Goal: Check status: Check status

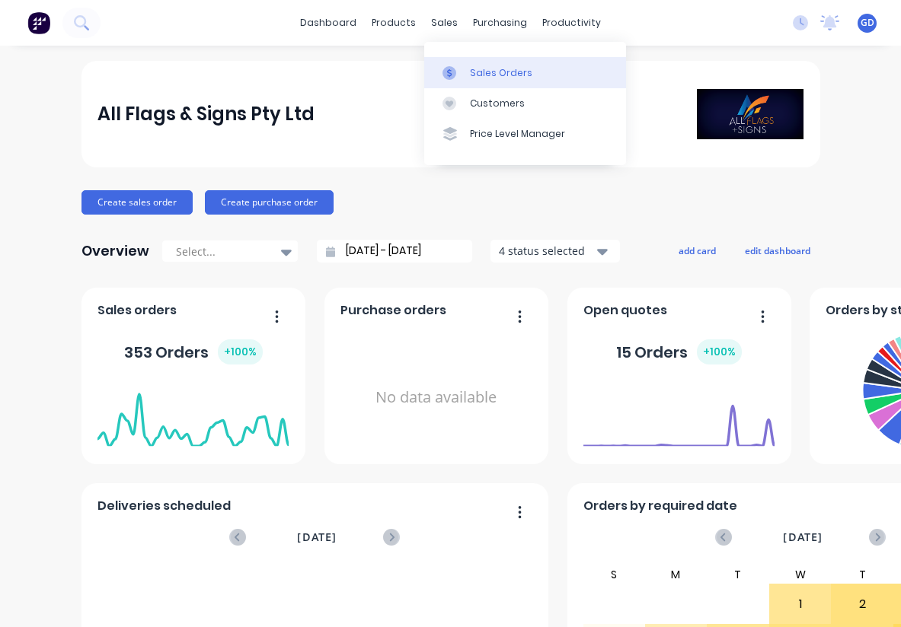
click at [479, 75] on div "Sales Orders" at bounding box center [501, 73] width 62 height 14
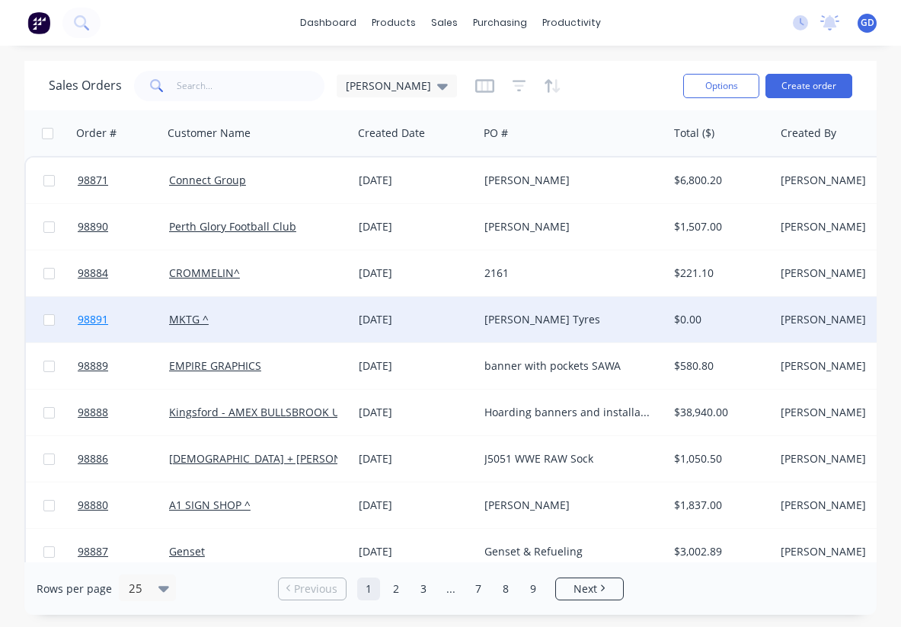
click at [106, 327] on span "98891" at bounding box center [93, 319] width 30 height 15
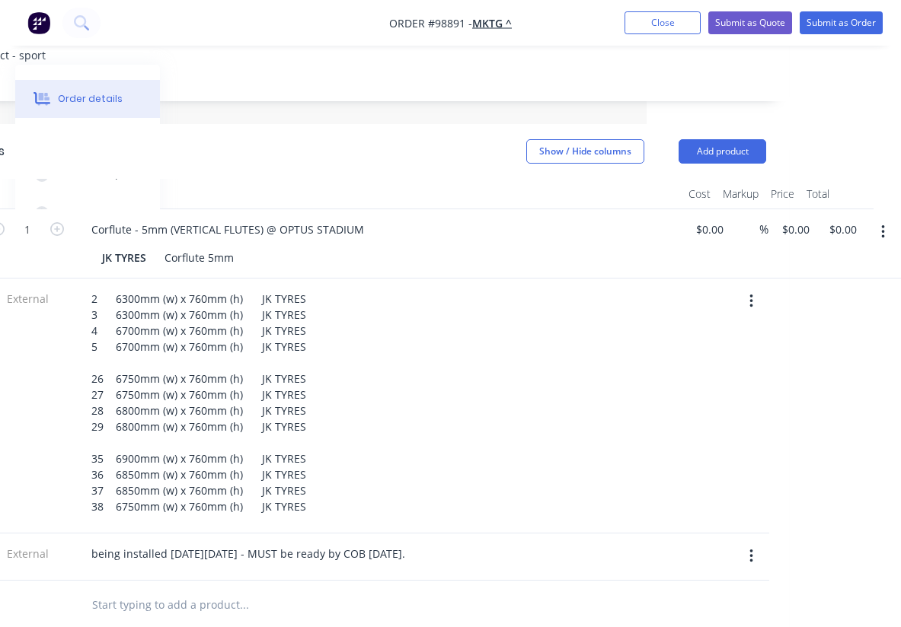
scroll to position [388, 0]
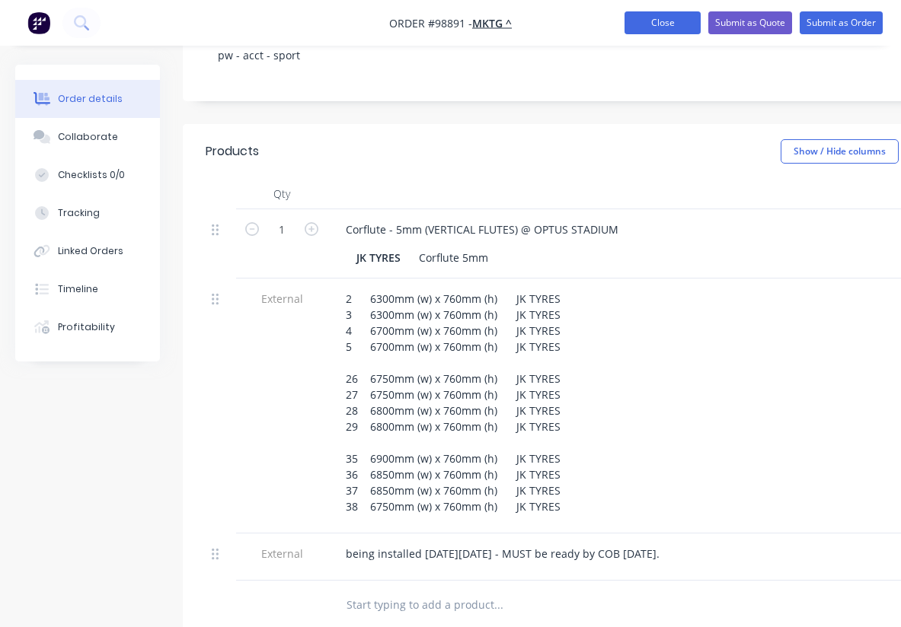
click at [652, 24] on button "Close" at bounding box center [662, 22] width 76 height 23
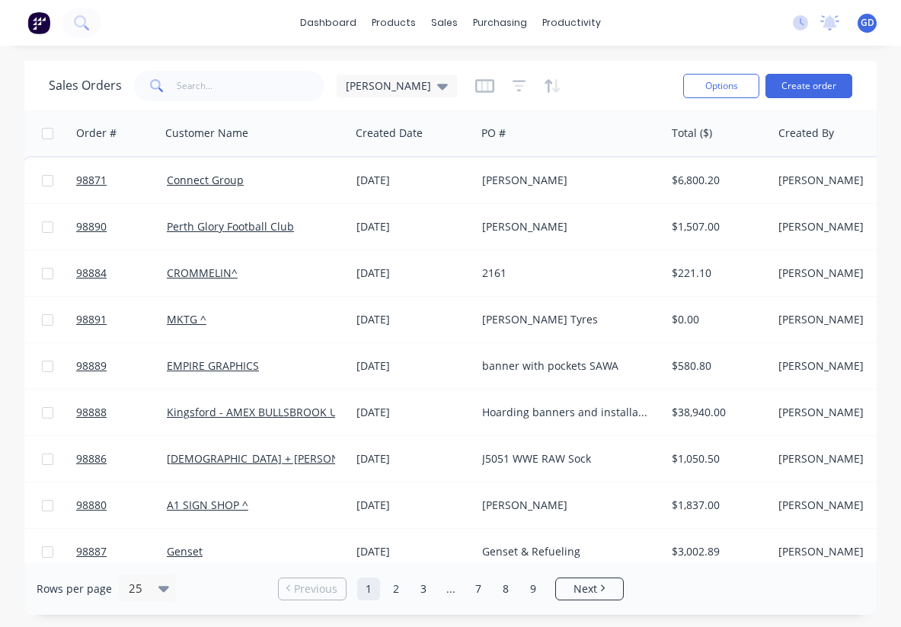
scroll to position [0, 2]
click at [210, 99] on input "text" at bounding box center [251, 86] width 148 height 30
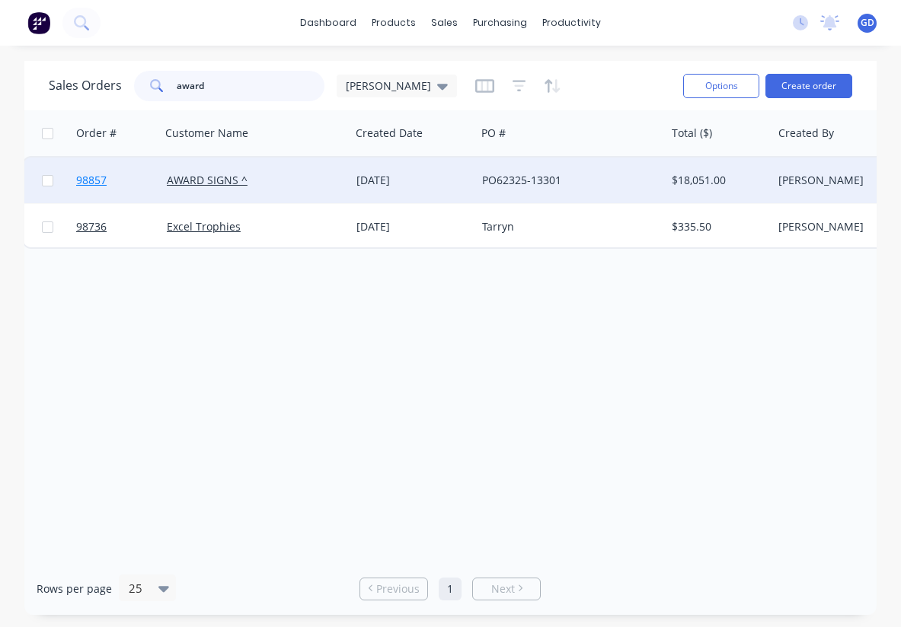
type input "award"
click at [97, 180] on span "98857" at bounding box center [91, 180] width 30 height 15
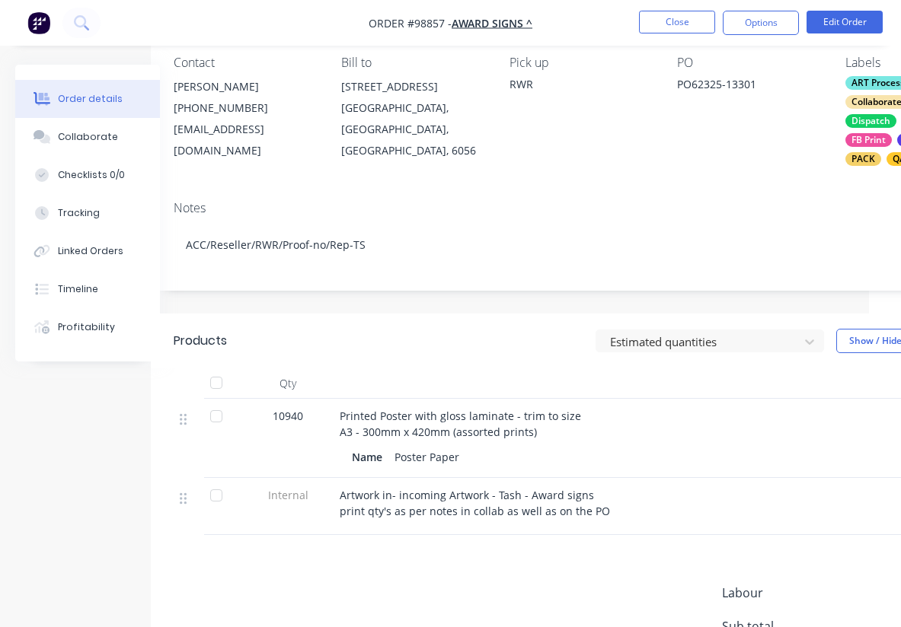
scroll to position [136, 0]
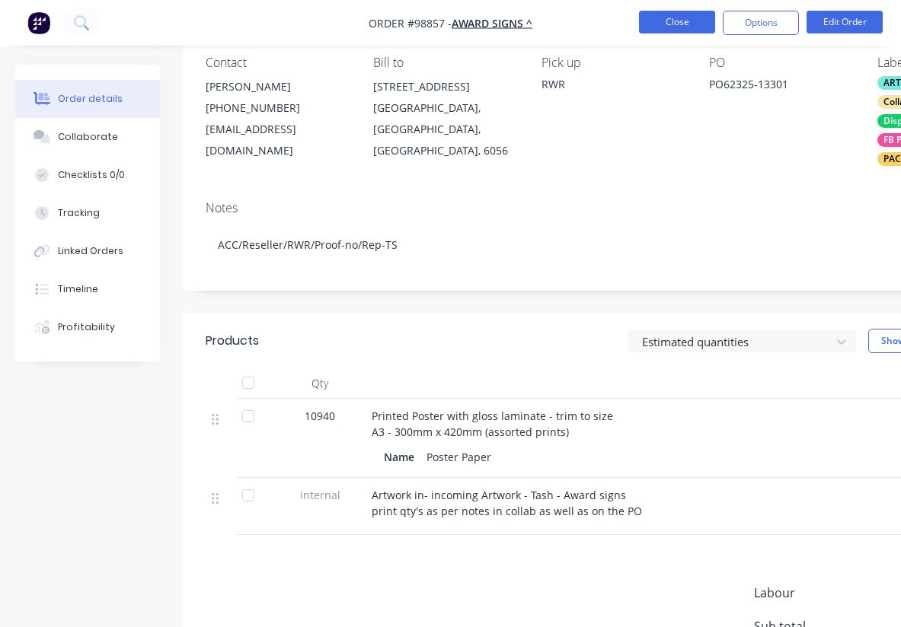
click at [681, 28] on button "Close" at bounding box center [677, 22] width 76 height 23
